Goal: Information Seeking & Learning: Learn about a topic

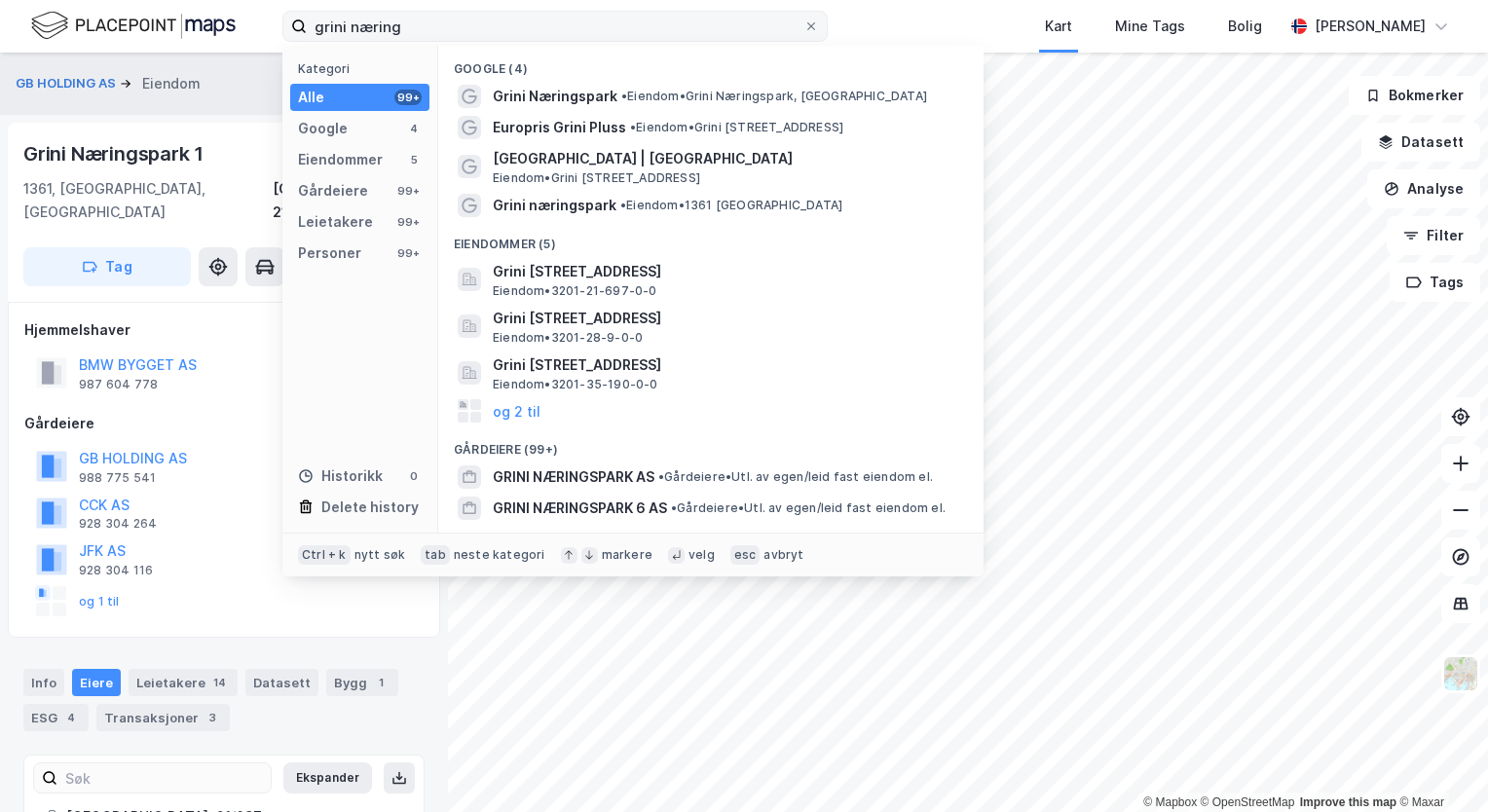
scroll to position [23, 0]
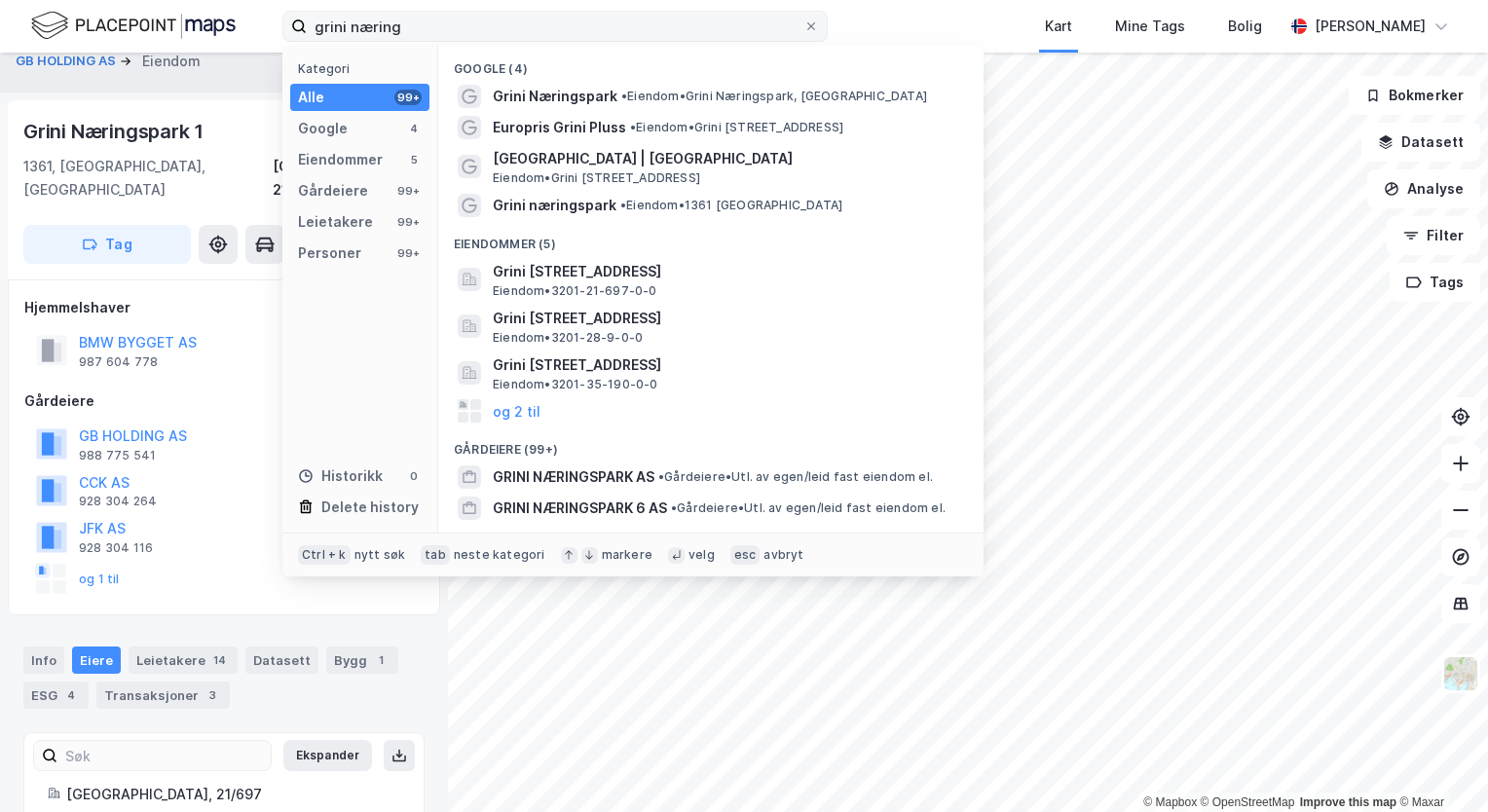
click at [503, 26] on input "grini næring" at bounding box center [555, 27] width 497 height 30
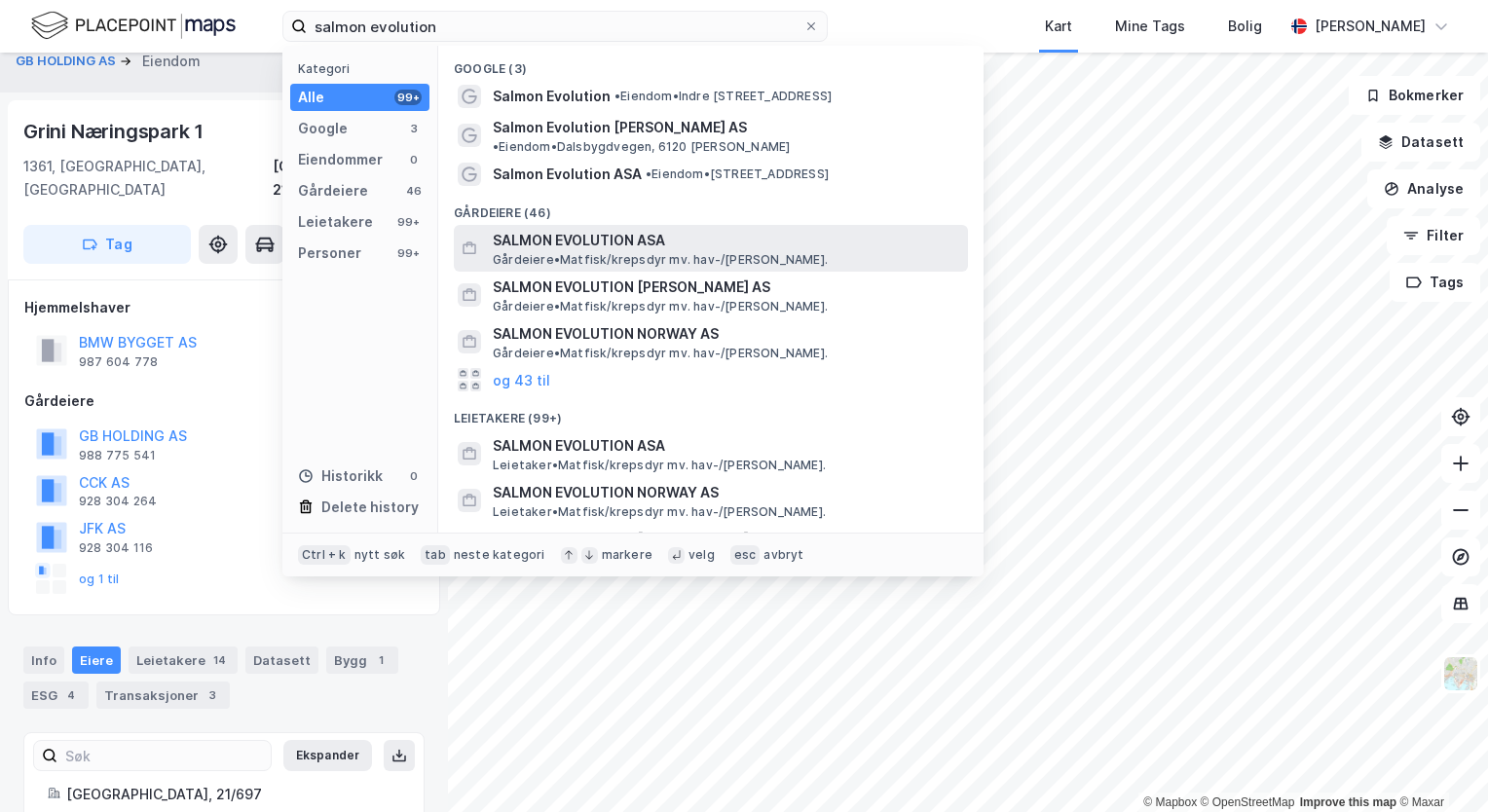
type input "salmon evolution"
click at [718, 229] on span "SALMON EVOLUTION ASA" at bounding box center [726, 240] width 467 height 24
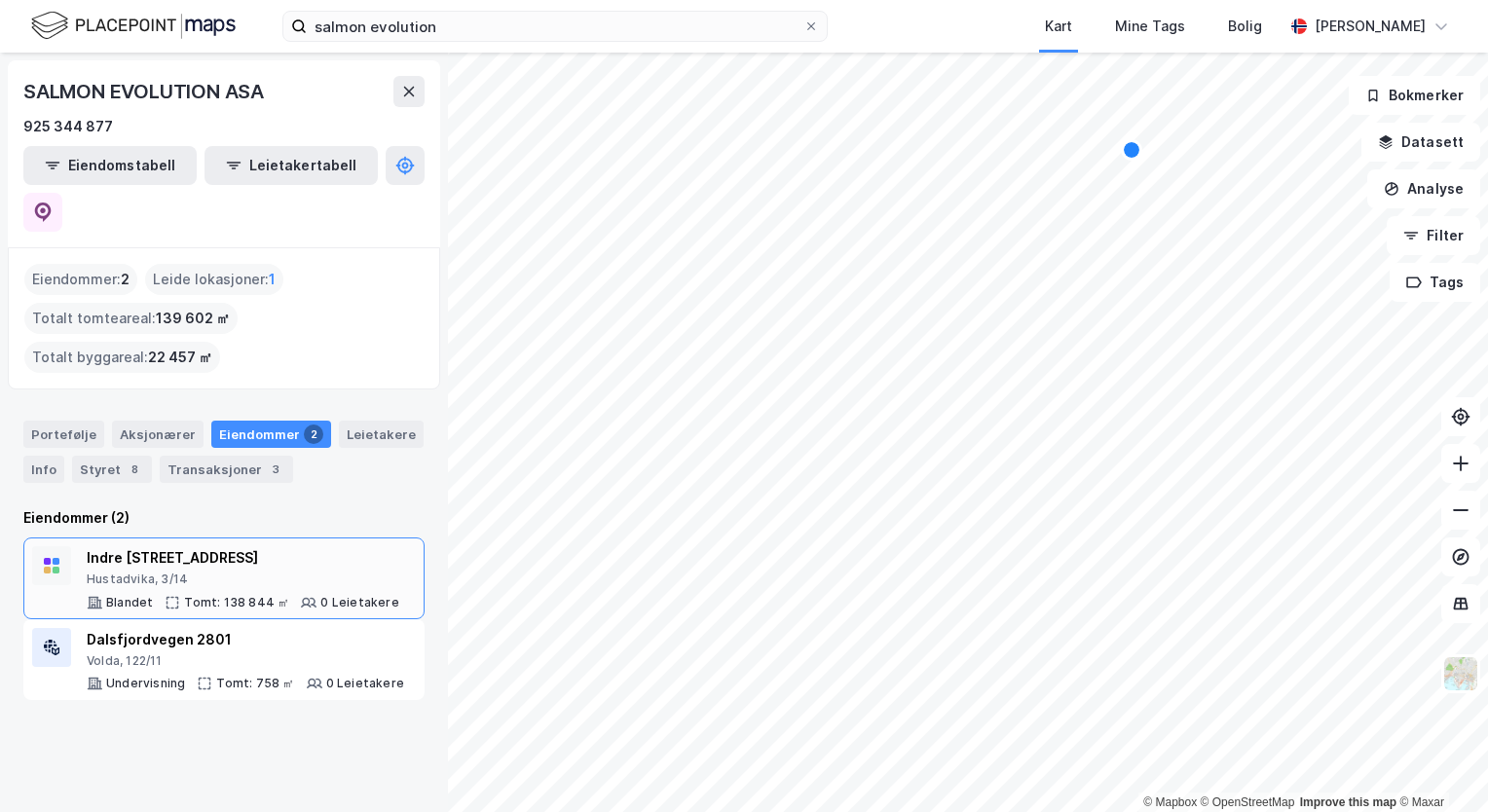
click at [308, 546] on div "Indre [STREET_ADDRESS]" at bounding box center [243, 558] width 313 height 24
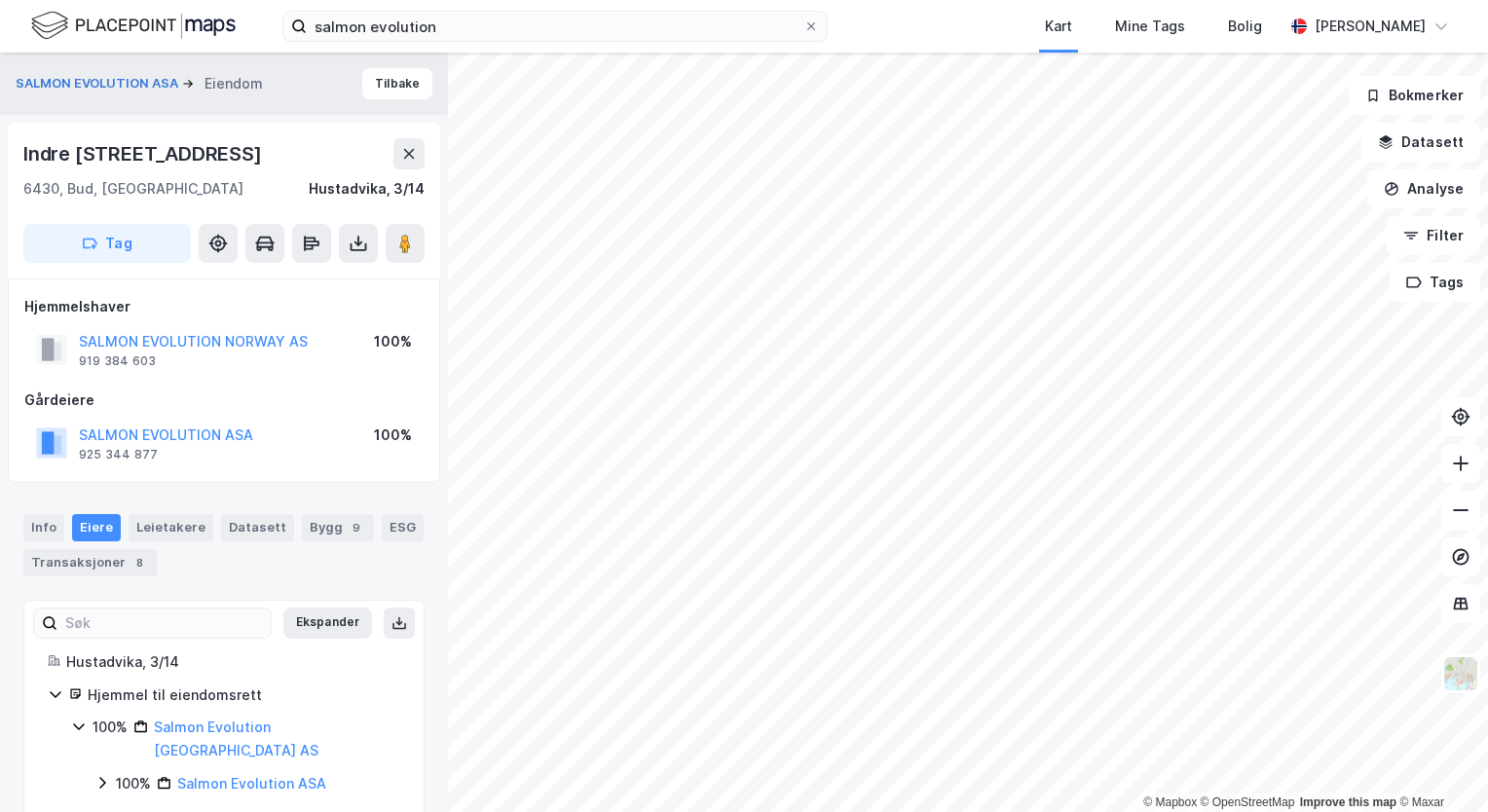
scroll to position [7, 0]
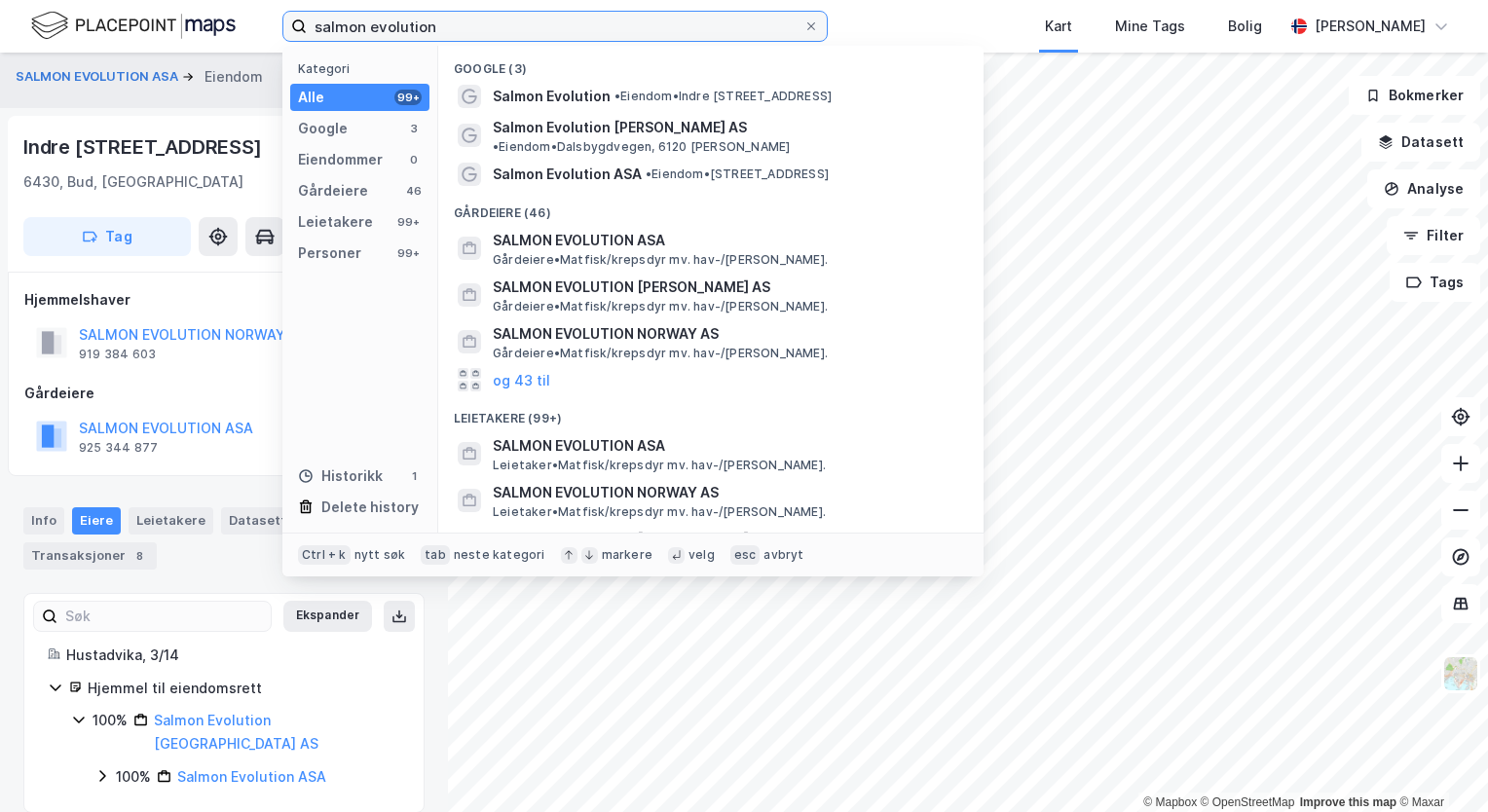
click at [490, 30] on input "salmon evolution" at bounding box center [555, 27] width 497 height 30
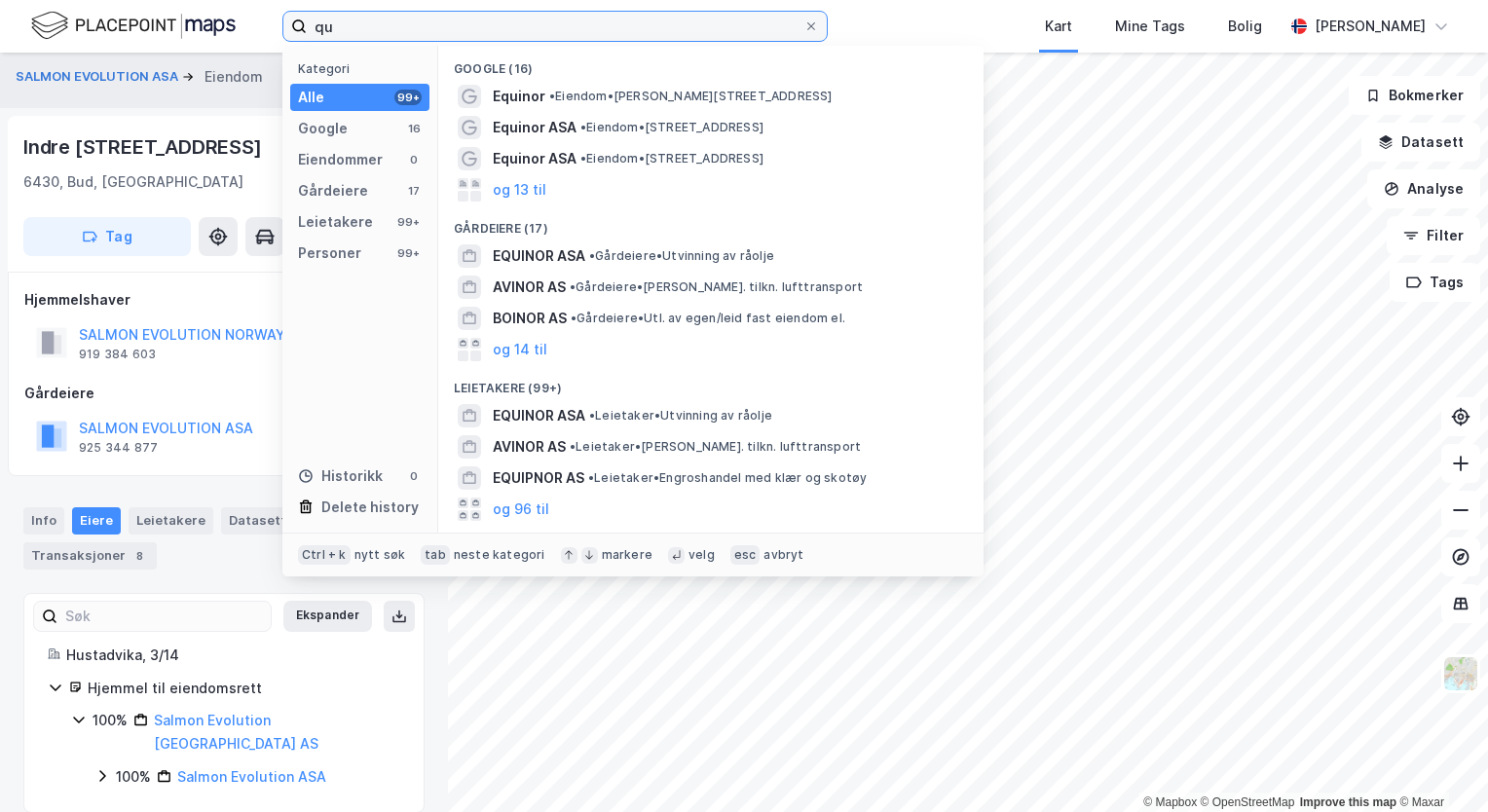
type input "q"
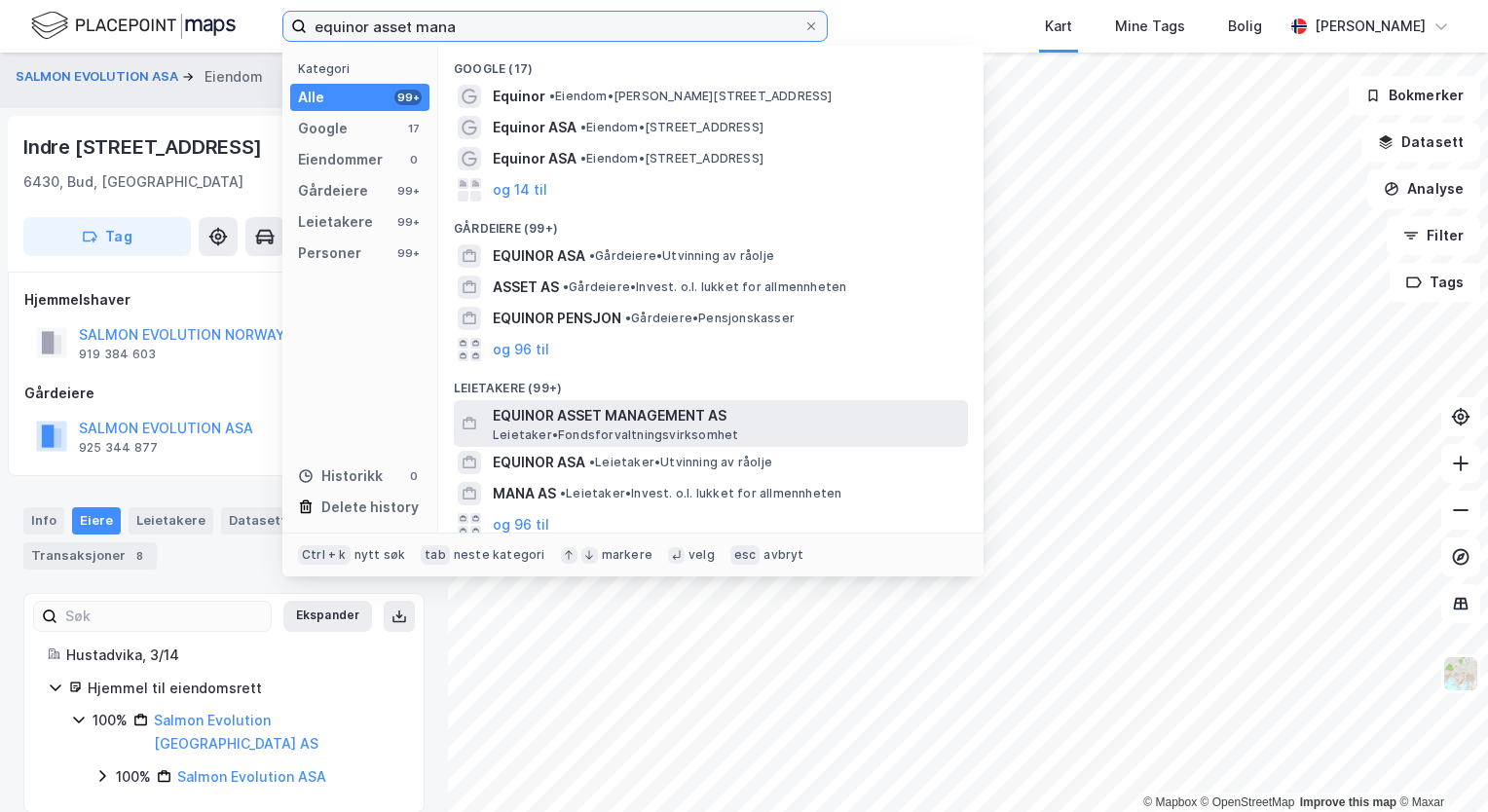
type input "equinor asset mana"
click at [636, 419] on span "EQUINOR ASSET MANAGEMENT AS" at bounding box center [726, 416] width 467 height 24
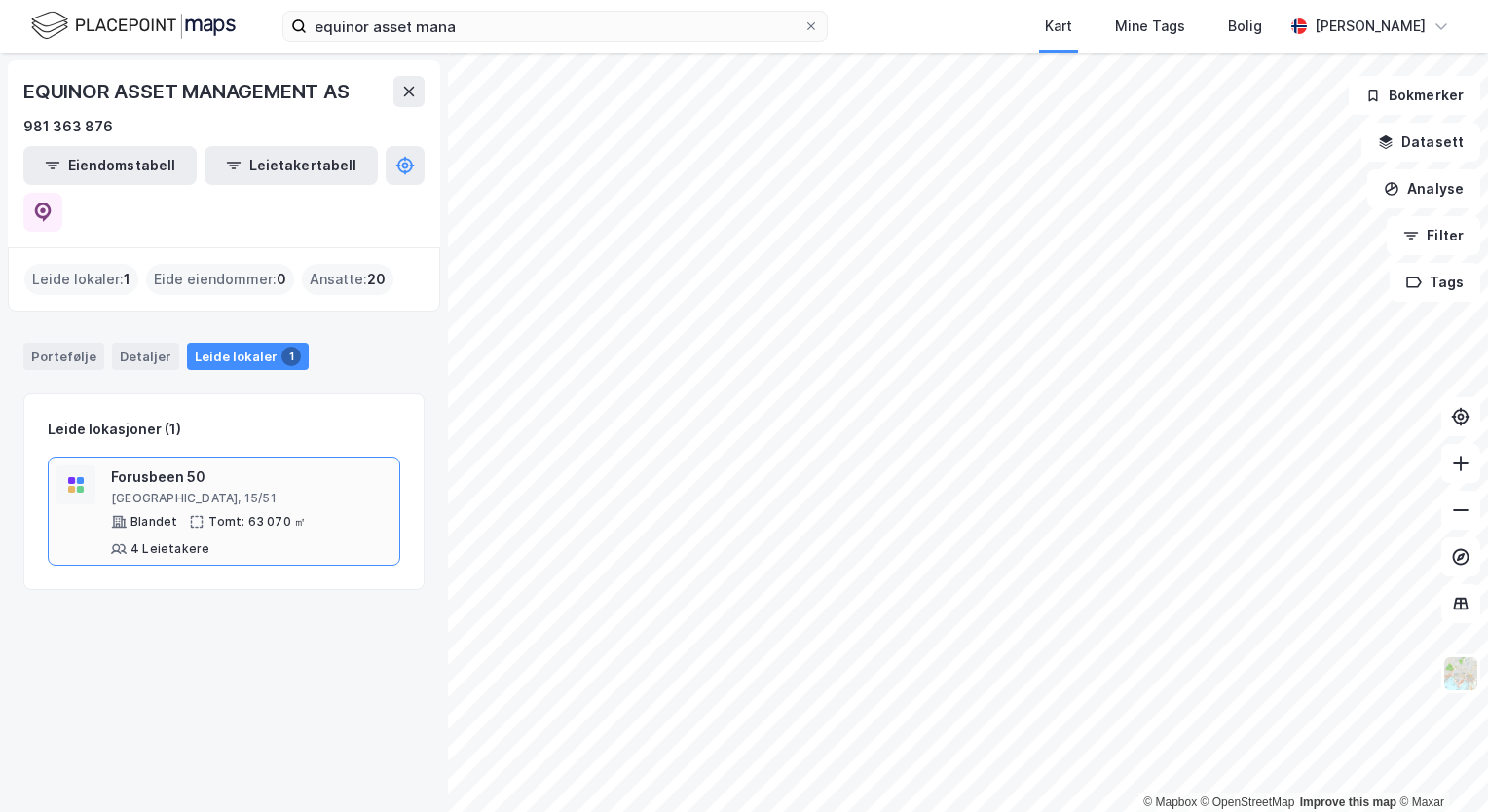
click at [304, 491] on div "[GEOGRAPHIC_DATA], 15/51" at bounding box center [250, 498] width 280 height 16
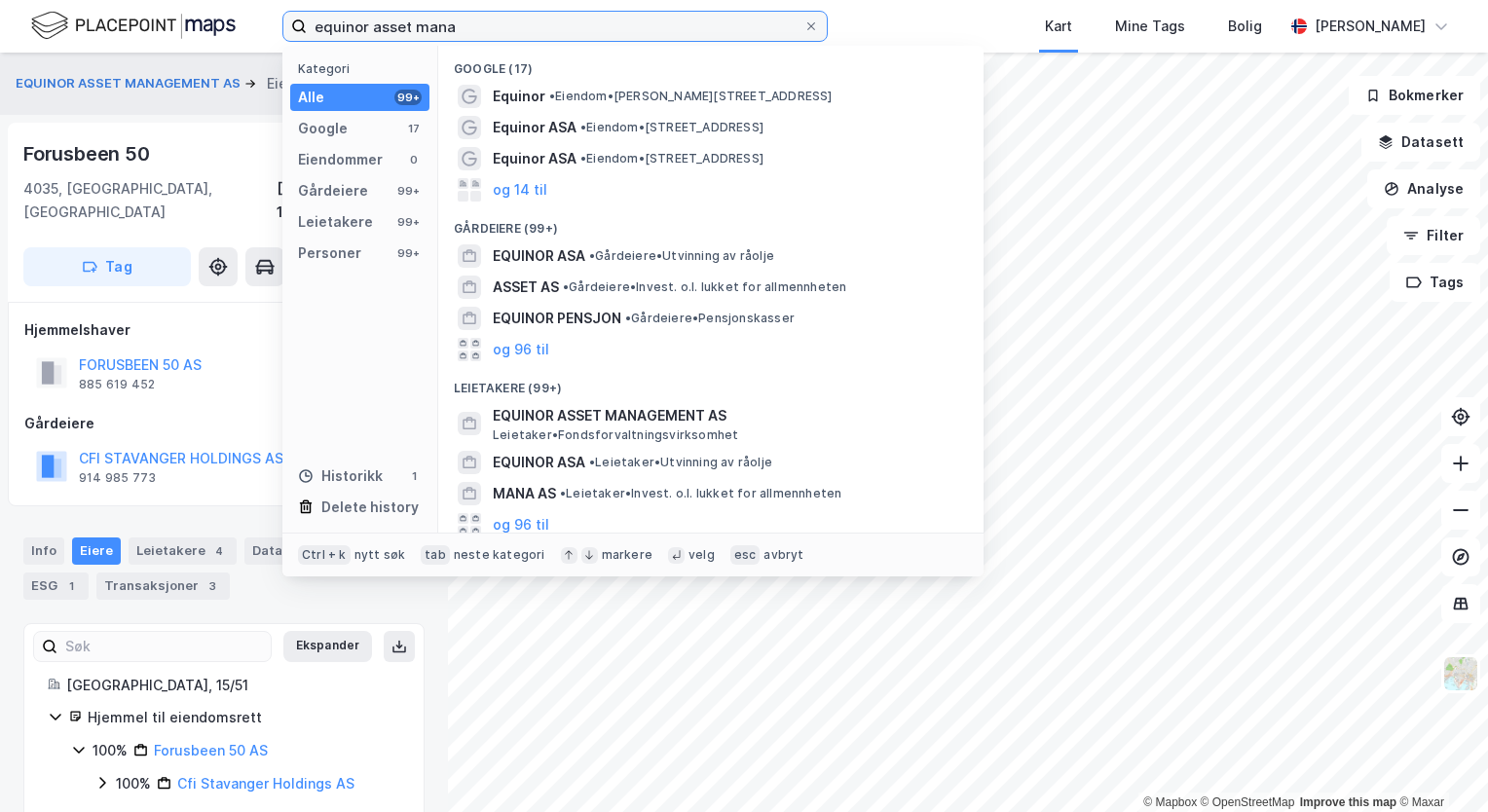
click at [488, 27] on input "equinor asset mana" at bounding box center [555, 27] width 497 height 30
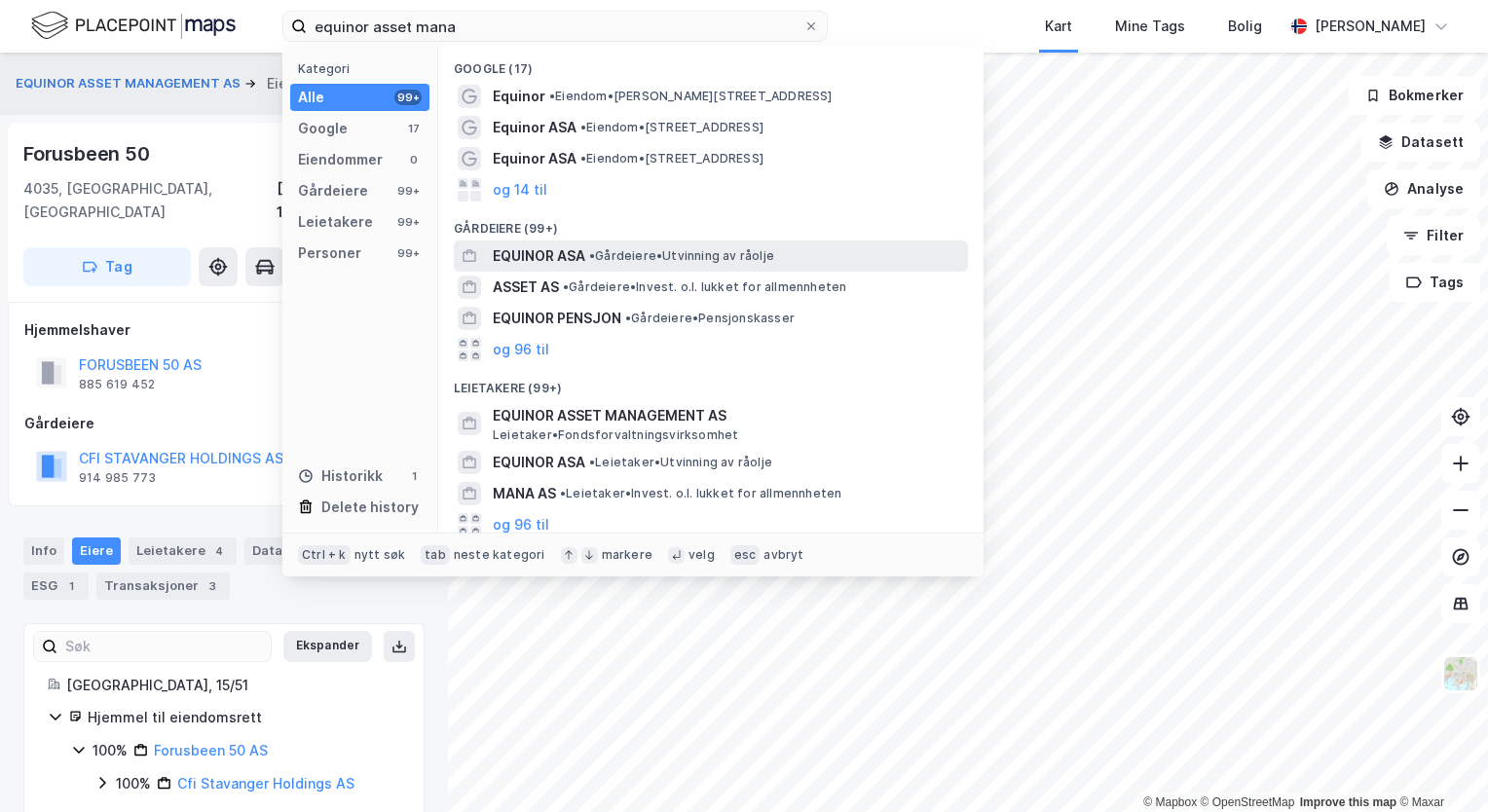
click at [630, 255] on span "• Gårdeiere • Utvinning av råolje" at bounding box center [682, 256] width 185 height 16
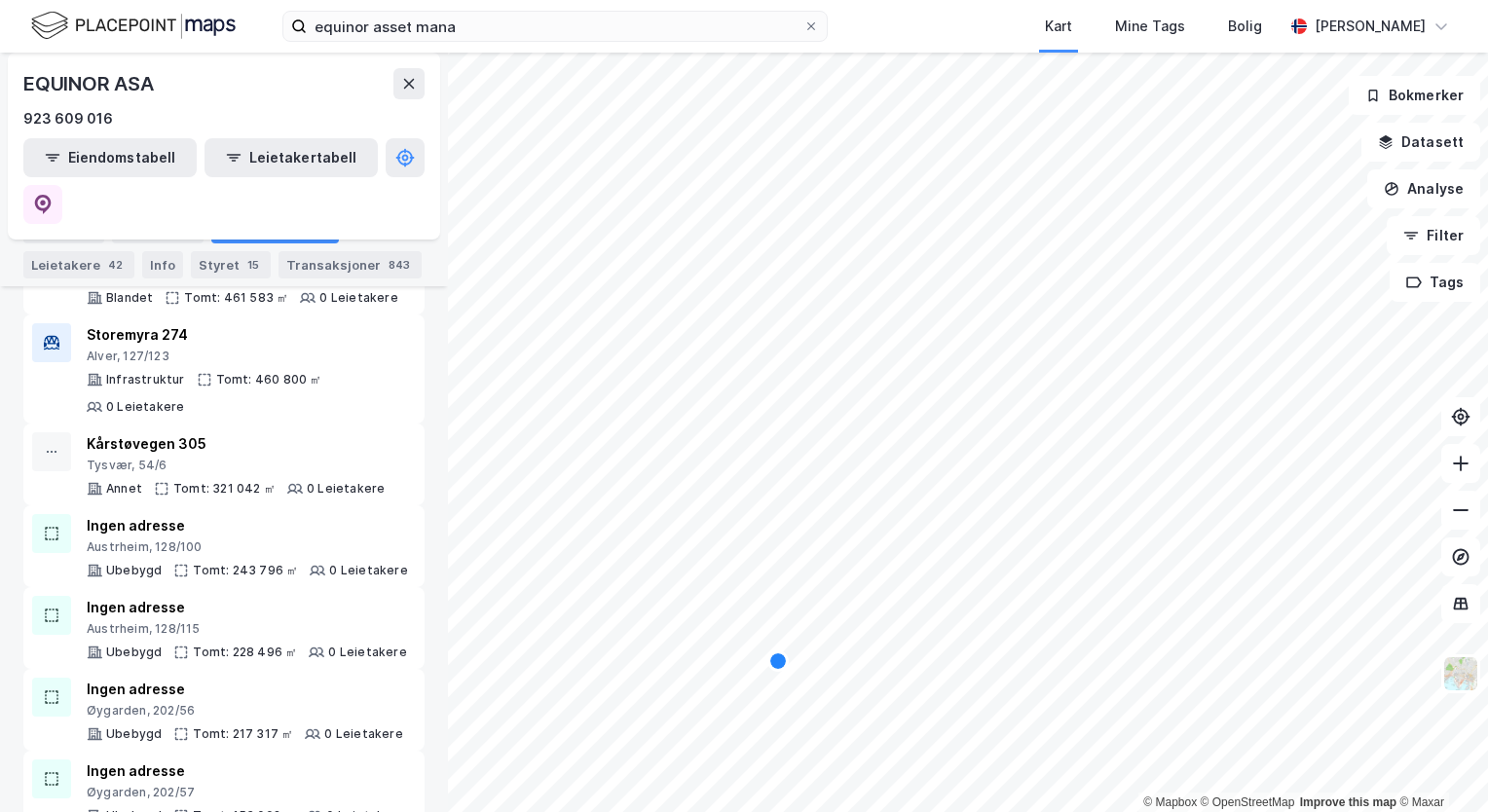
scroll to position [872, 0]
